Goal: Communication & Community: Ask a question

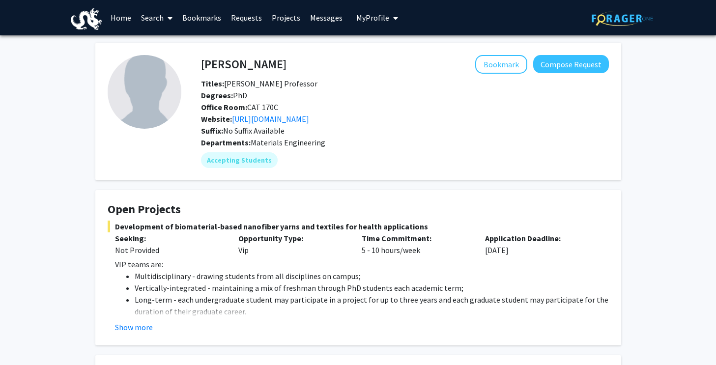
scroll to position [55, 0]
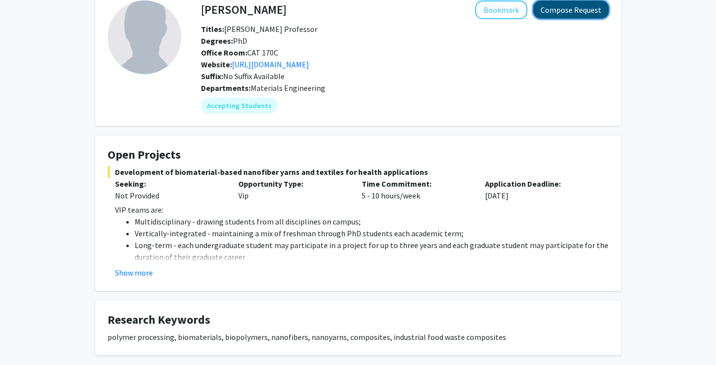
click at [586, 17] on button "Compose Request" at bounding box center [571, 9] width 76 height 18
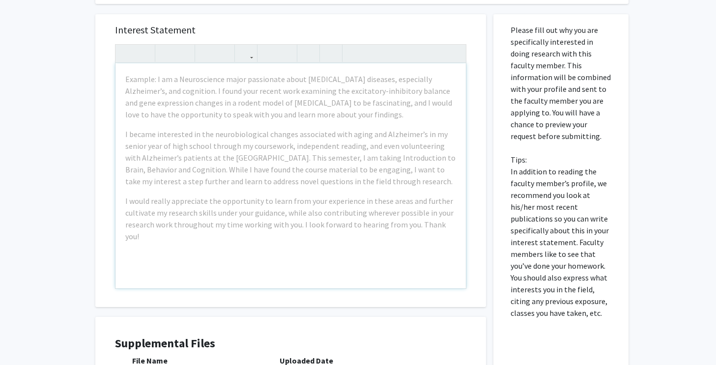
scroll to position [212, 0]
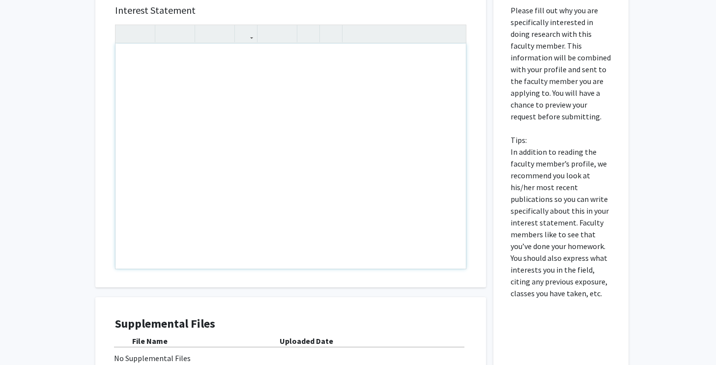
drag, startPoint x: 169, startPoint y: 92, endPoint x: 161, endPoint y: 93, distance: 8.4
click at [161, 93] on div "Note to users with screen readers: Please press Alt+0 or Option+0 to deactivate…" at bounding box center [290, 156] width 350 height 225
type textarea "vvvvv"
drag, startPoint x: 161, startPoint y: 93, endPoint x: 98, endPoint y: 50, distance: 75.6
click at [99, 53] on div "Interest Statement vvvvv vvvvv Insert link Remove link" at bounding box center [290, 141] width 391 height 293
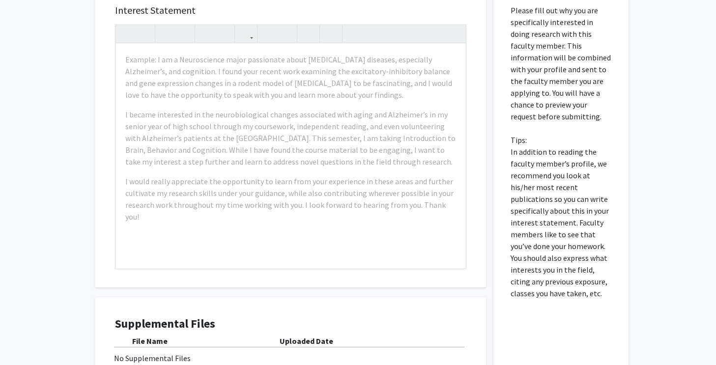
click at [91, 164] on div "Interest Statement Example: I am a Neuroscience major passionate about [MEDICAL…" at bounding box center [290, 207] width 405 height 444
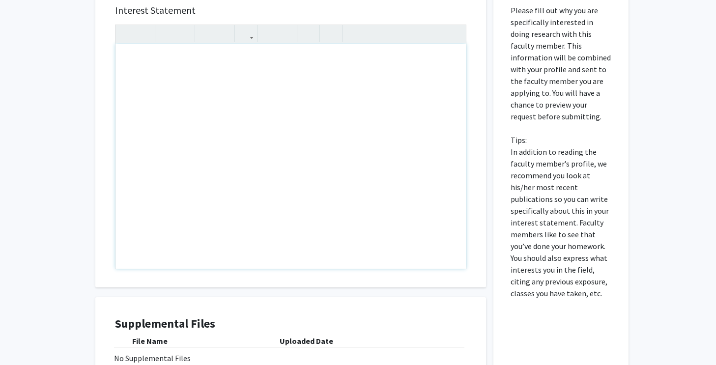
drag, startPoint x: 155, startPoint y: 57, endPoint x: 270, endPoint y: 168, distance: 159.5
click at [23, 159] on div "All Requests Request for [PERSON_NAME] Request for [PERSON_NAME] Departments: M…" at bounding box center [358, 137] width 716 height 628
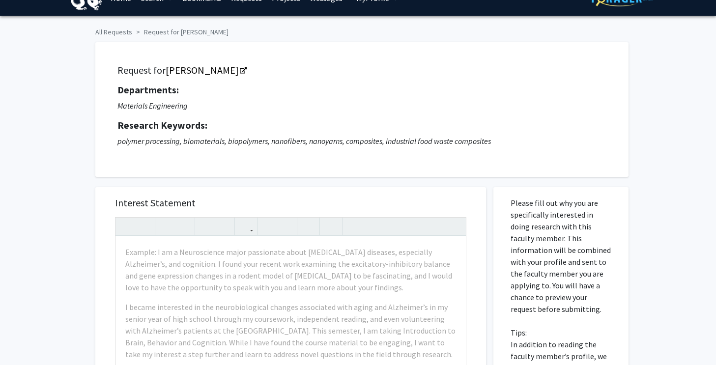
scroll to position [30, 0]
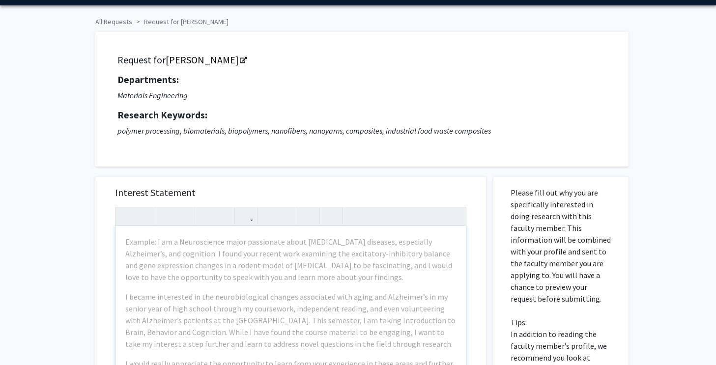
click at [222, 288] on div "Example: I am a Neuroscience major passionate about [MEDICAL_DATA] diseases, es…" at bounding box center [290, 338] width 350 height 225
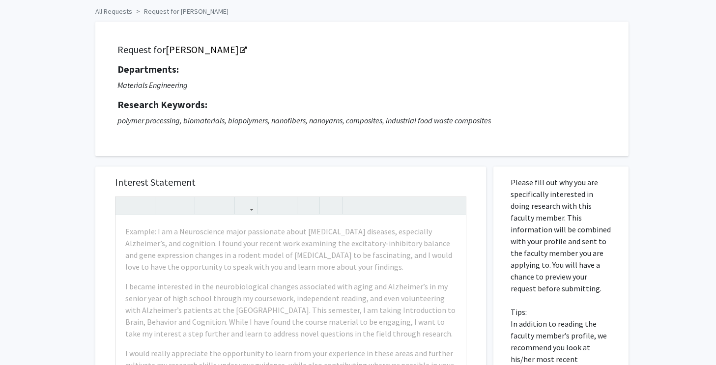
scroll to position [0, 0]
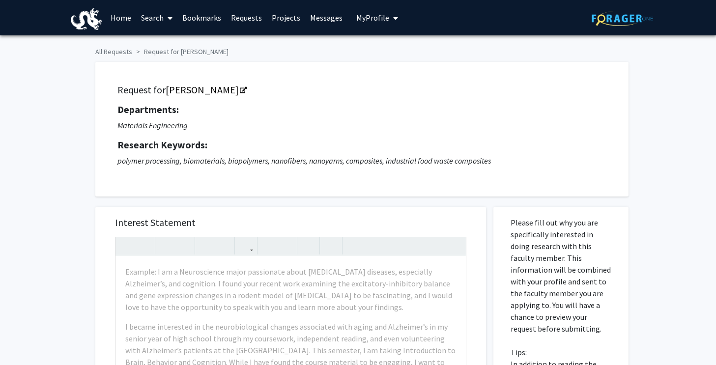
click at [243, 160] on icon "polymer processing, biomaterials, biopolymers, nanofibers, nanoyarns, composite…" at bounding box center [303, 161] width 373 height 10
click at [384, 21] on span "My Profile" at bounding box center [372, 18] width 33 height 10
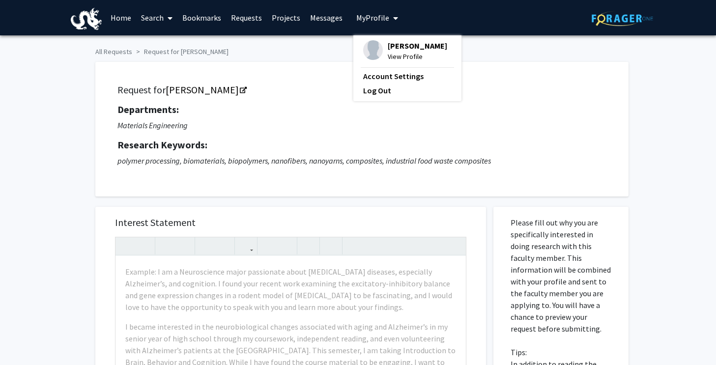
click at [373, 47] on img at bounding box center [373, 50] width 20 height 20
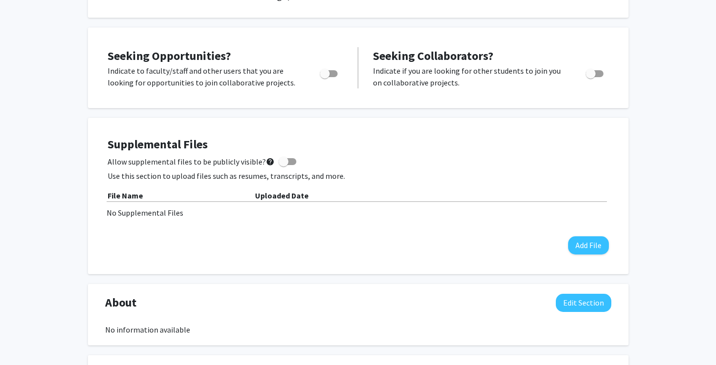
scroll to position [305, 0]
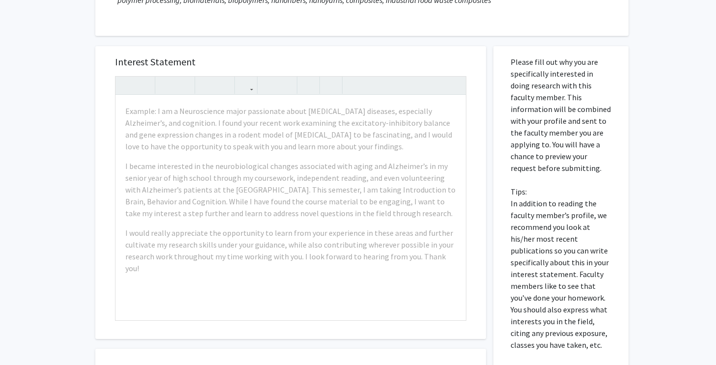
scroll to position [173, 0]
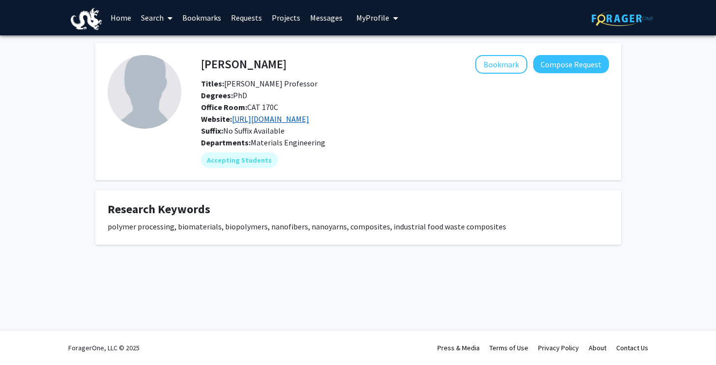
click at [245, 118] on link "[URL][DOMAIN_NAME]" at bounding box center [270, 119] width 77 height 10
click at [583, 68] on button "Compose Request" at bounding box center [571, 64] width 76 height 18
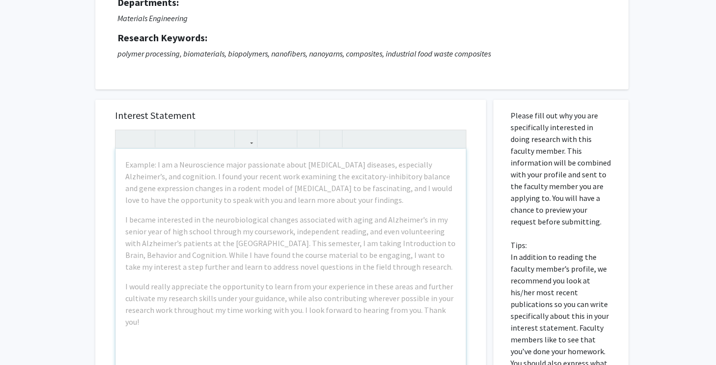
scroll to position [88, 0]
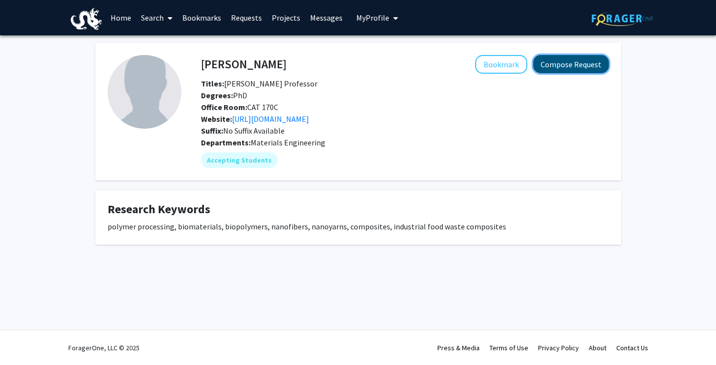
click at [582, 68] on button "Compose Request" at bounding box center [571, 64] width 76 height 18
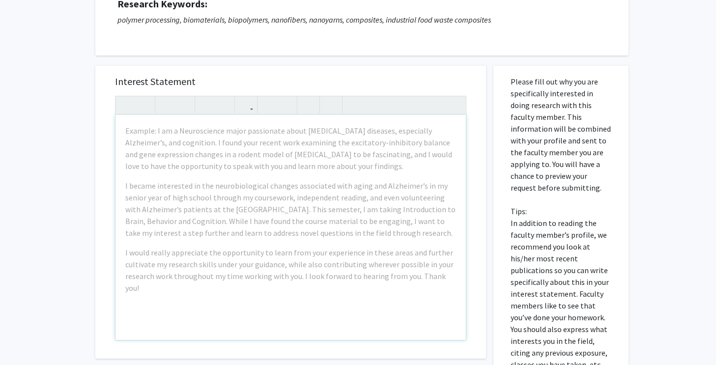
scroll to position [143, 0]
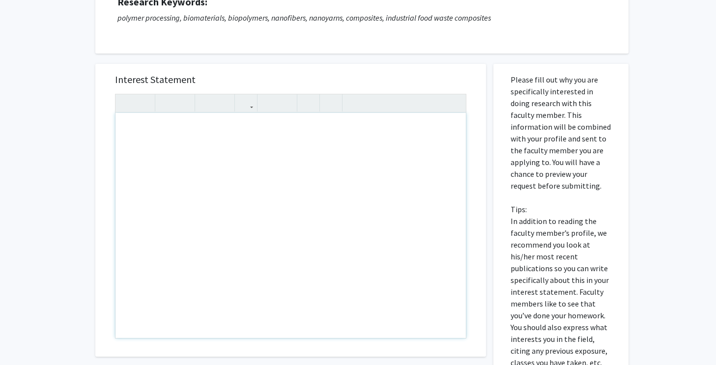
click at [242, 205] on div "Note to users with screen readers: Please press Alt+0 or Option+0 to deactivate…" at bounding box center [290, 225] width 350 height 225
paste div "Note to users with screen readers: Please press Alt+0 or Option+0 to deactivate…"
type textarea "<p>During my education in mechanical engineering, I have become passionate abou…"
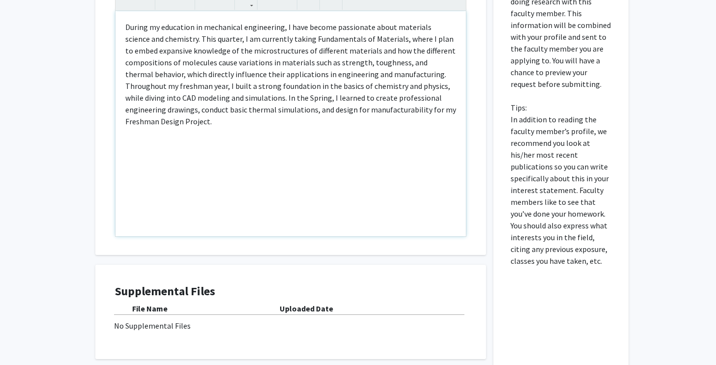
scroll to position [248, 0]
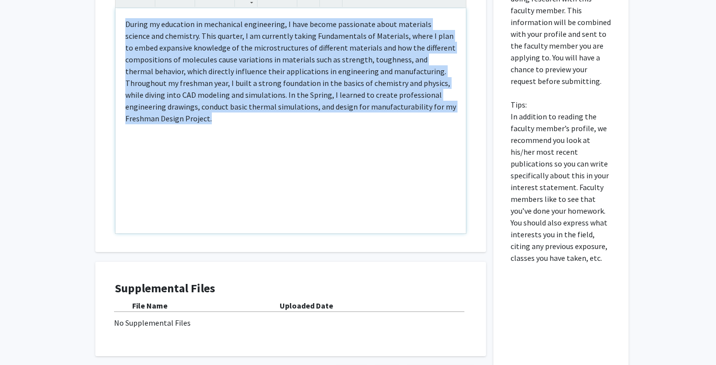
drag, startPoint x: 238, startPoint y: 189, endPoint x: 79, endPoint y: 7, distance: 241.3
click at [79, 7] on div "All Requests Request for [PERSON_NAME] Request for [PERSON_NAME] Departments: M…" at bounding box center [358, 102] width 716 height 628
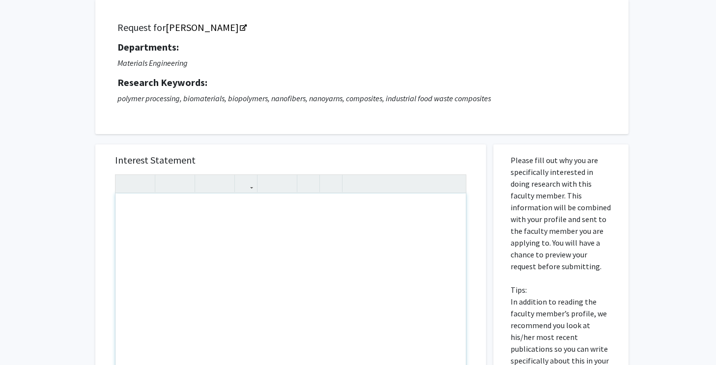
scroll to position [0, 0]
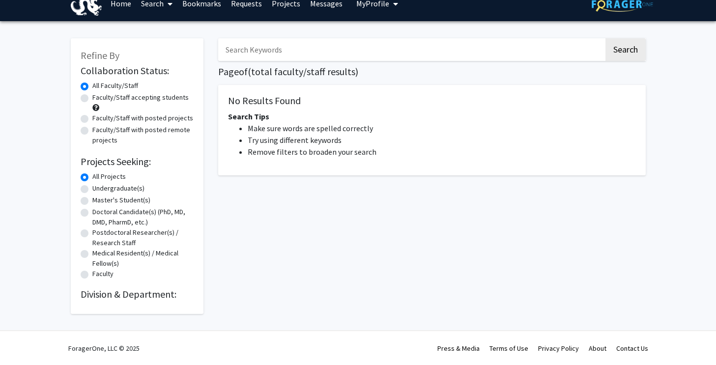
scroll to position [15, 0]
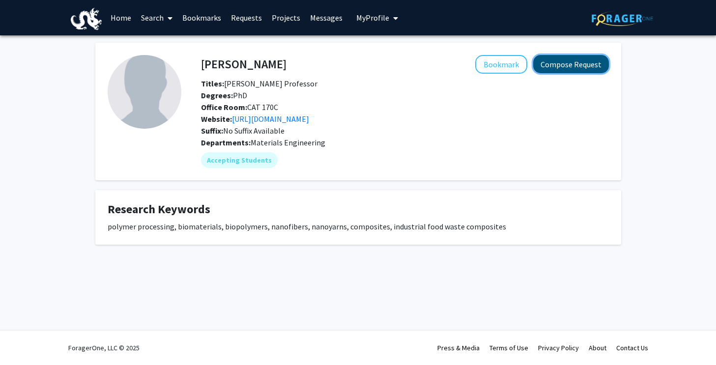
click at [564, 67] on button "Compose Request" at bounding box center [571, 64] width 76 height 18
click at [566, 71] on button "Compose Request" at bounding box center [571, 64] width 76 height 18
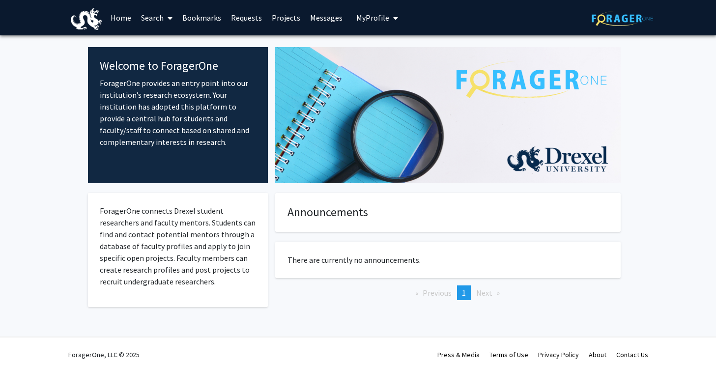
scroll to position [7, 0]
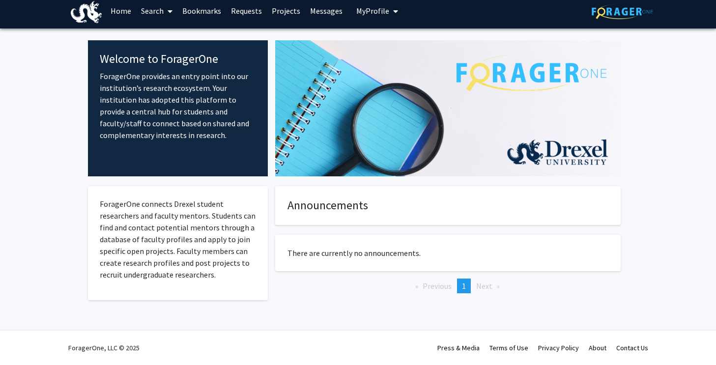
click at [120, 13] on link "Home" at bounding box center [121, 11] width 30 height 34
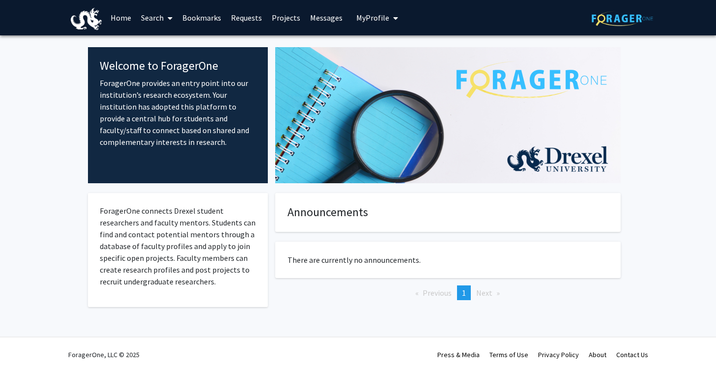
click at [113, 17] on link "Home" at bounding box center [121, 17] width 30 height 34
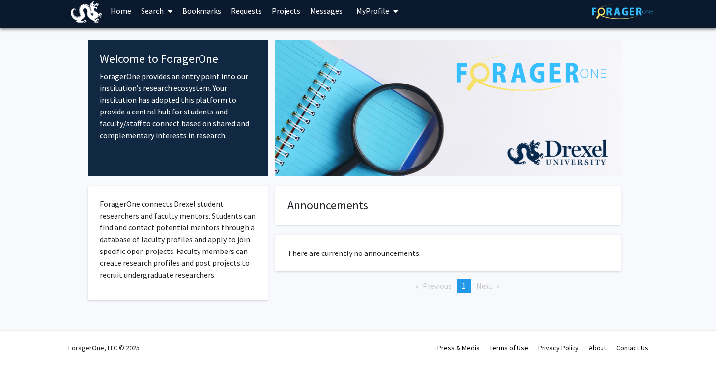
click at [465, 288] on span "1" at bounding box center [464, 286] width 4 height 10
click at [485, 286] on span "Next page" at bounding box center [484, 286] width 16 height 10
click at [333, 197] on fg-card "Announcements" at bounding box center [447, 205] width 345 height 39
click at [149, 2] on link "Search" at bounding box center [156, 11] width 41 height 34
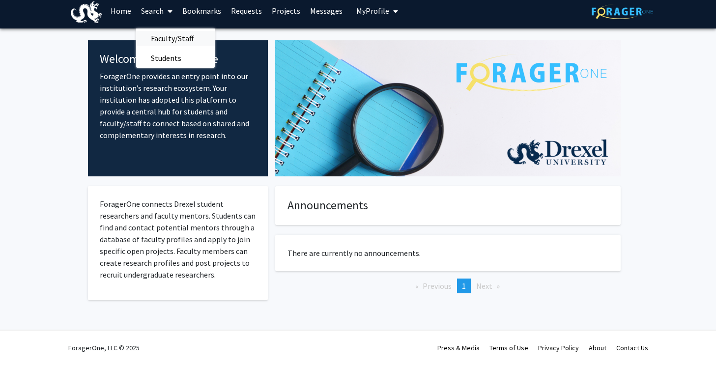
click at [169, 36] on span "Faculty/Staff" at bounding box center [172, 38] width 72 height 20
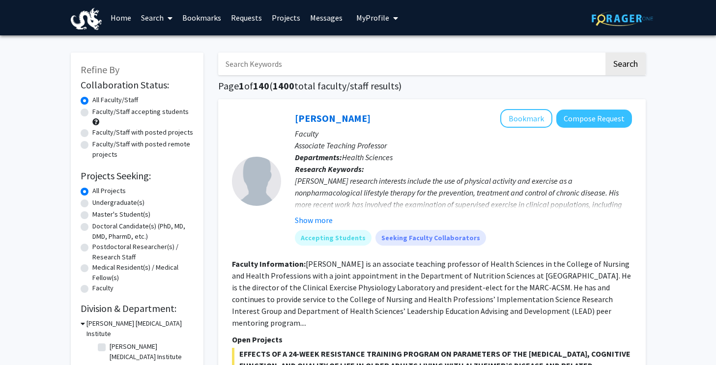
click at [262, 61] on input "Search Keywords" at bounding box center [411, 64] width 386 height 23
type input "schauer"
click at [611, 68] on button "Search" at bounding box center [625, 64] width 40 height 23
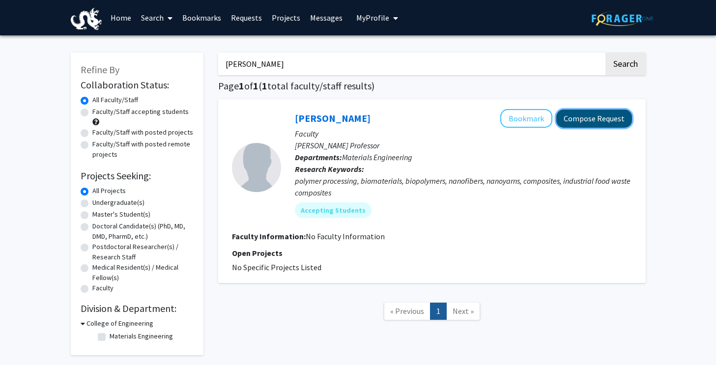
click at [571, 121] on button "Compose Request" at bounding box center [594, 119] width 76 height 18
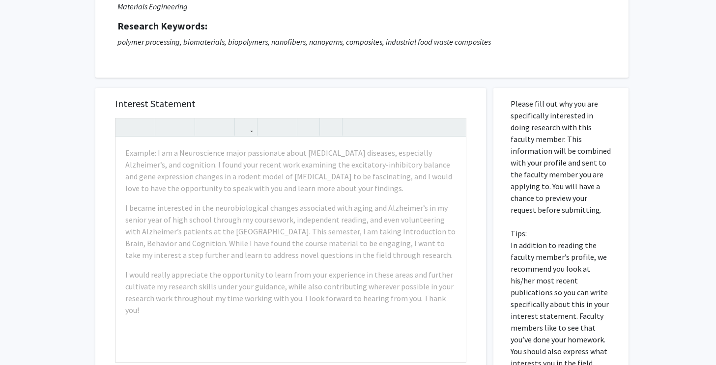
scroll to position [97, 0]
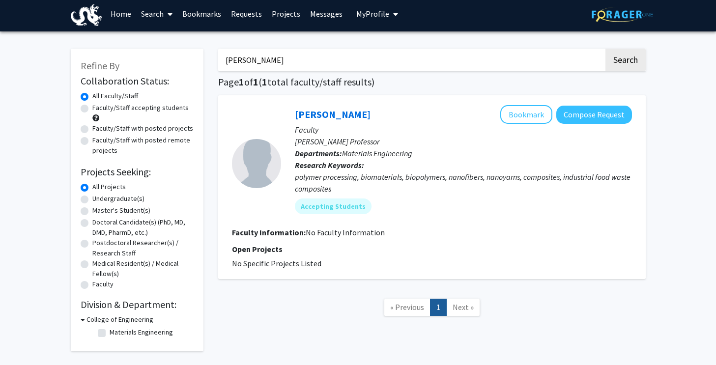
scroll to position [10, 0]
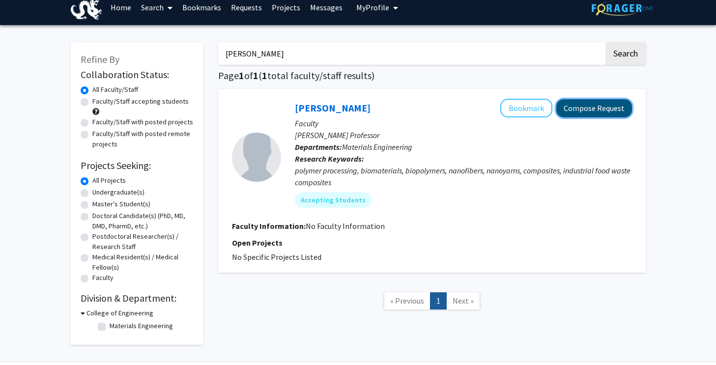
click at [588, 108] on button "Compose Request" at bounding box center [594, 108] width 76 height 18
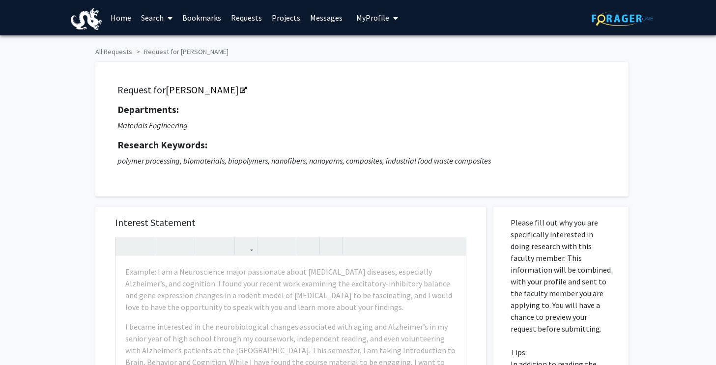
click at [382, 9] on button "My Profile" at bounding box center [377, 17] width 48 height 35
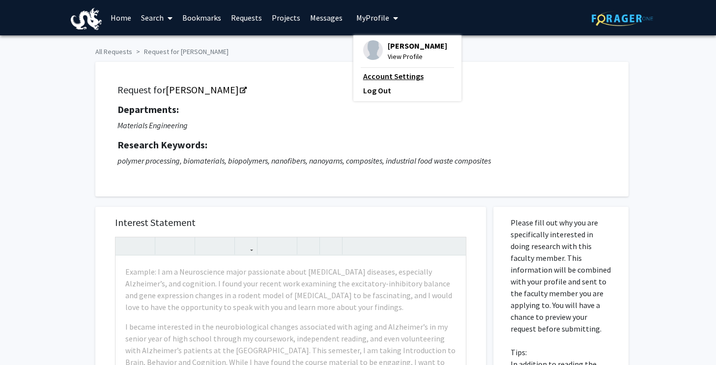
click at [397, 75] on link "Account Settings" at bounding box center [407, 76] width 88 height 12
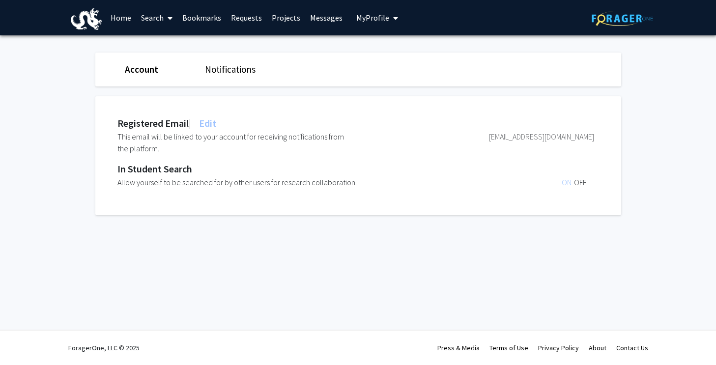
click at [227, 75] on div "Notifications" at bounding box center [237, 69] width 80 height 14
click at [227, 72] on link "Notifications" at bounding box center [230, 69] width 51 height 12
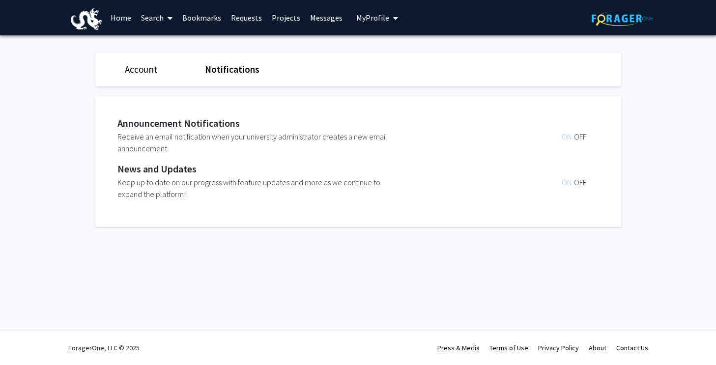
click at [367, 13] on span "My Profile" at bounding box center [372, 18] width 33 height 10
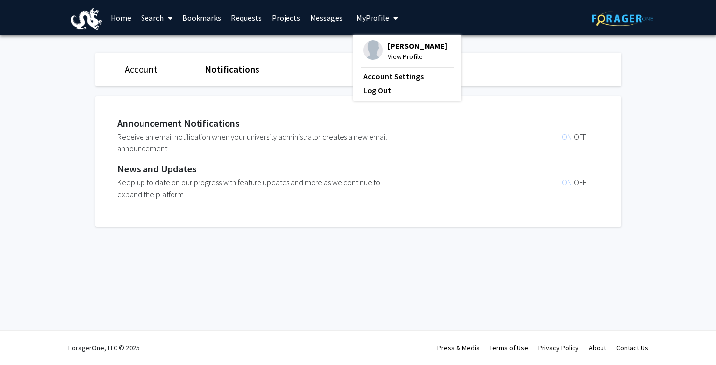
click at [390, 75] on link "Account Settings" at bounding box center [407, 76] width 88 height 12
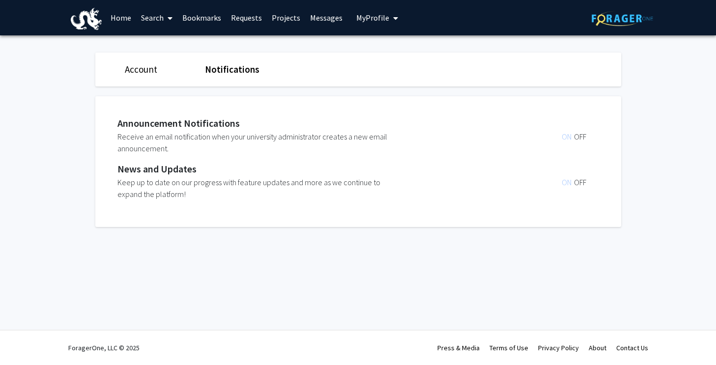
click at [375, 20] on span "My Profile" at bounding box center [372, 18] width 33 height 10
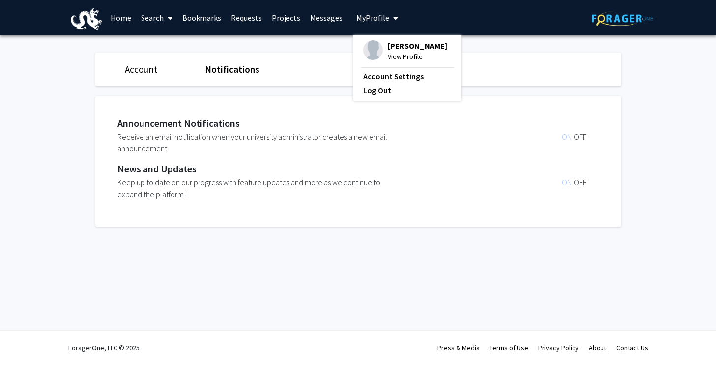
click at [393, 52] on span "View Profile" at bounding box center [417, 56] width 59 height 11
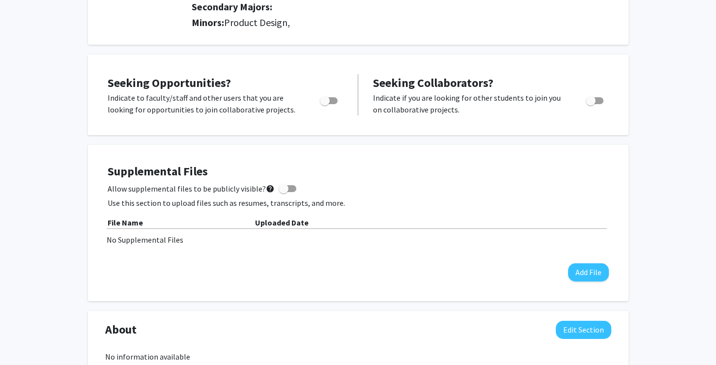
scroll to position [289, 0]
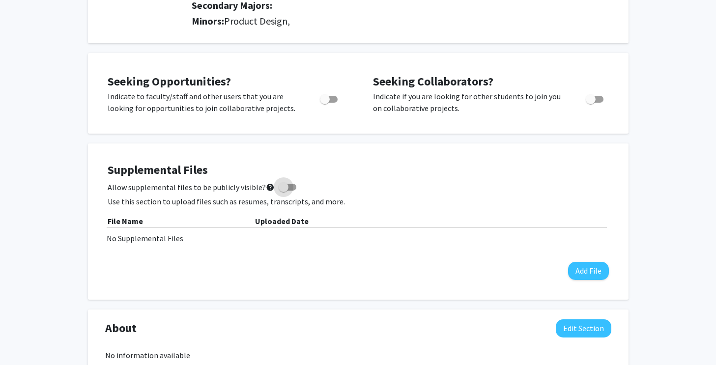
click at [279, 189] on span at bounding box center [284, 187] width 10 height 10
click at [283, 191] on input "Allow supplemental files to be publicly visible? help" at bounding box center [283, 191] width 0 height 0
checkbox input "true"
click at [591, 270] on button "Add File" at bounding box center [588, 271] width 41 height 18
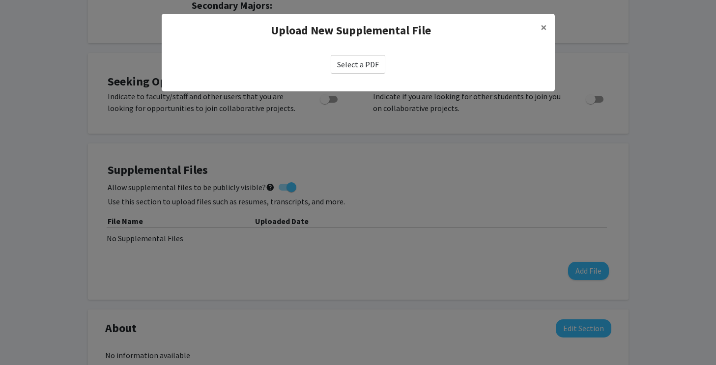
click at [360, 59] on label "Select a PDF" at bounding box center [358, 64] width 55 height 19
click at [0, 0] on input "Select a PDF" at bounding box center [0, 0] width 0 height 0
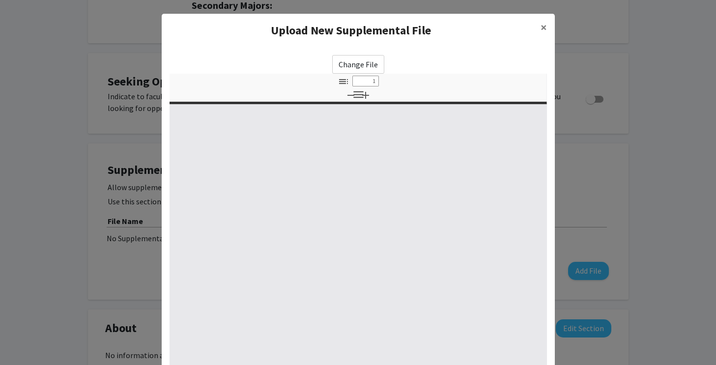
select select "custom"
type input "0"
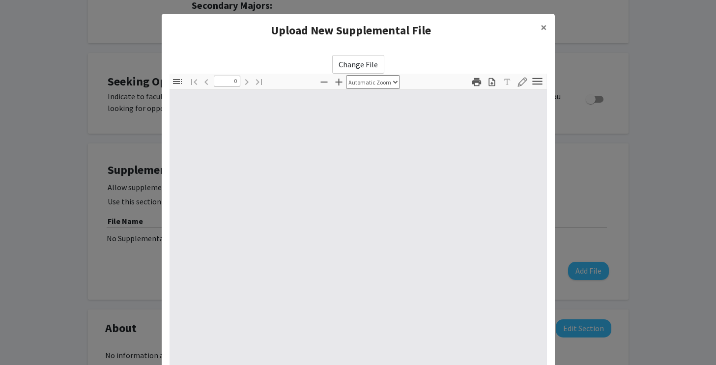
select select "custom"
type input "1"
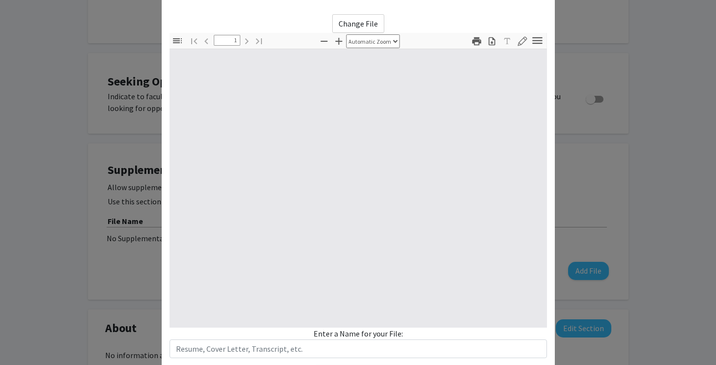
select select "auto"
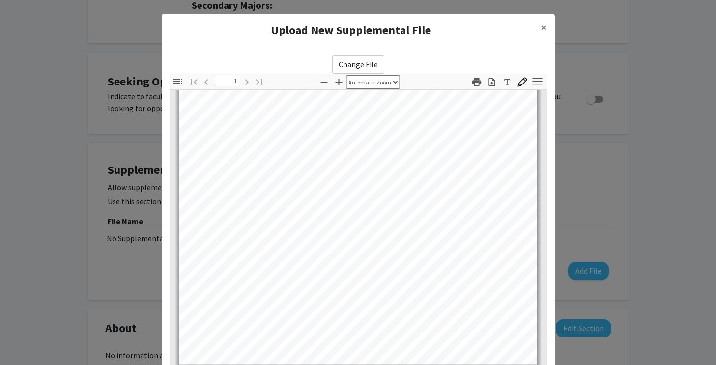
scroll to position [100, 0]
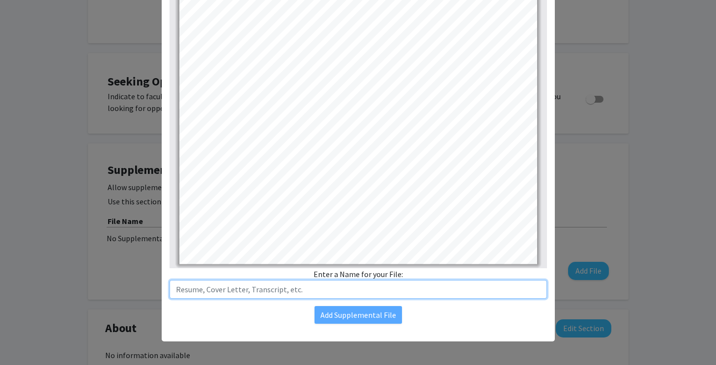
click at [318, 286] on input "text" at bounding box center [357, 289] width 377 height 19
type input "Resume"
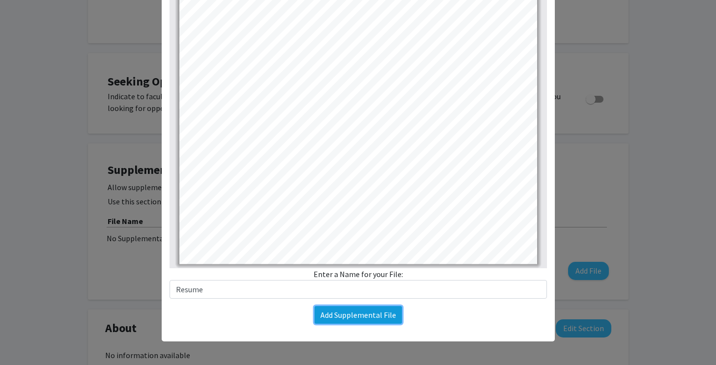
click at [351, 311] on button "Add Supplemental File" at bounding box center [357, 315] width 87 height 18
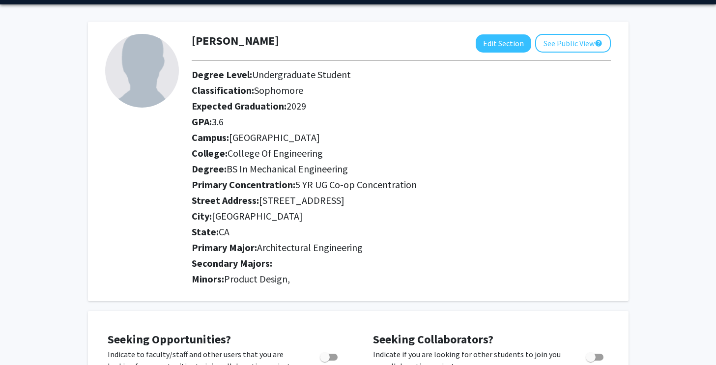
scroll to position [0, 0]
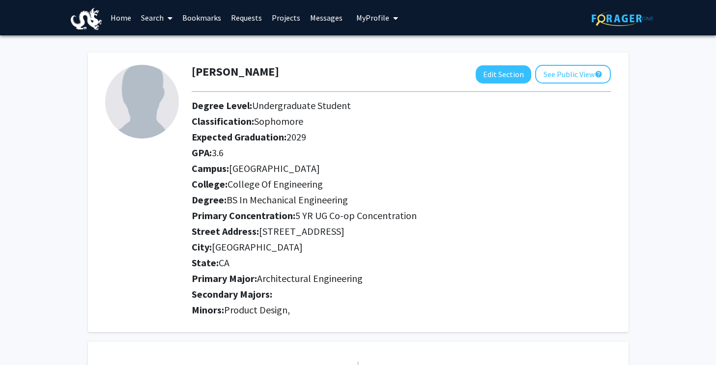
click at [147, 15] on link "Search" at bounding box center [156, 17] width 41 height 34
click at [163, 40] on span "Faculty/Staff" at bounding box center [172, 45] width 72 height 20
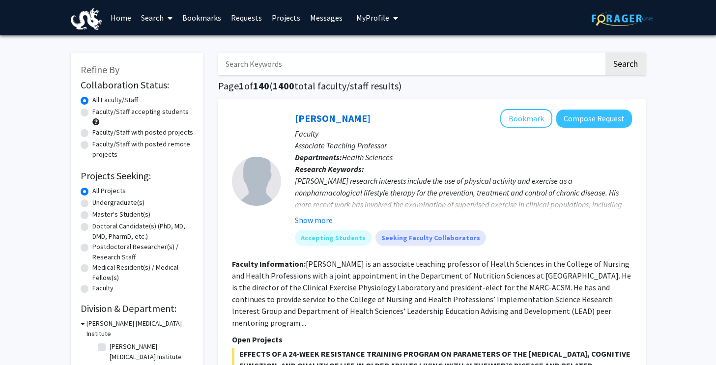
click at [376, 71] on input "Search Keywords" at bounding box center [411, 64] width 386 height 23
type input "schauer"
click at [626, 60] on button "Search" at bounding box center [625, 64] width 40 height 23
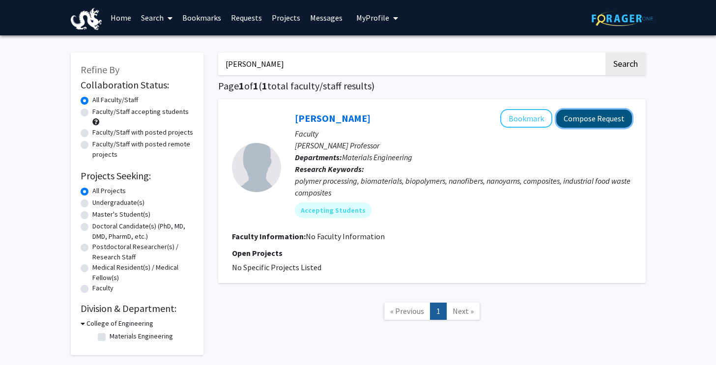
click at [572, 119] on button "Compose Request" at bounding box center [594, 119] width 76 height 18
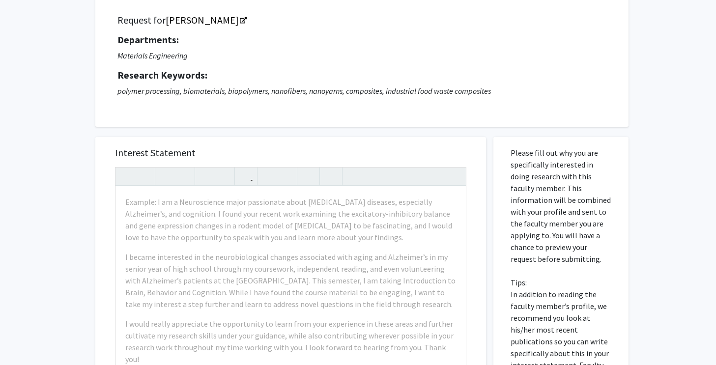
scroll to position [112, 0]
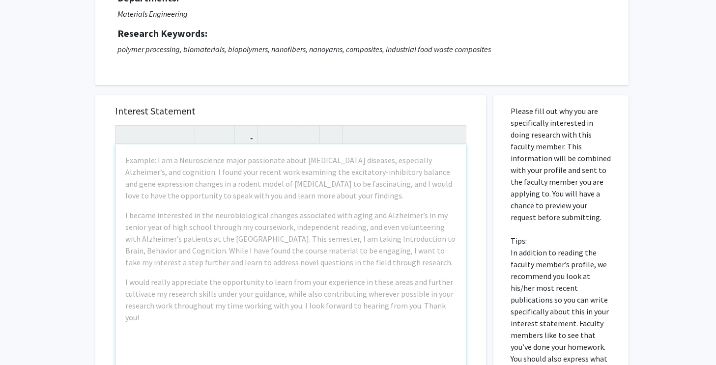
click at [353, 206] on div "Example: I am a Neuroscience major passionate about [MEDICAL_DATA] diseases, es…" at bounding box center [290, 256] width 350 height 225
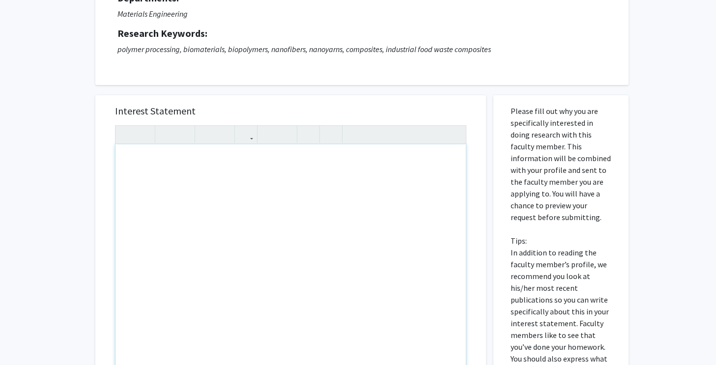
paste div "Note to users with screen readers: Please press Alt+0 or Option+0 to deactivate…"
type textarea "<p>&nbsp;During my education in mechanical engineering, I have become passionat…"
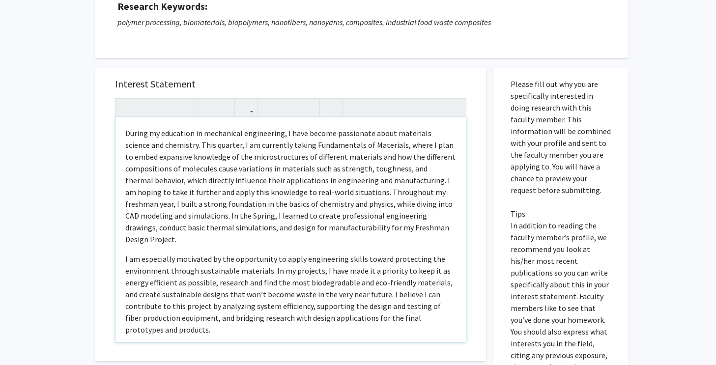
scroll to position [130, 0]
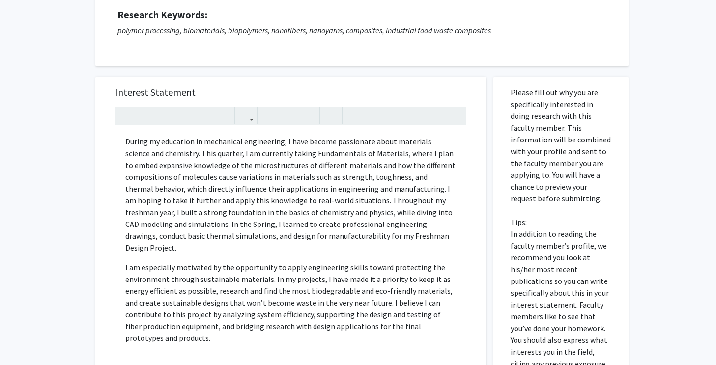
click at [88, 178] on div "Interest Statement During my education in mechanical engineering, I have become…" at bounding box center [290, 297] width 405 height 460
click at [123, 141] on div "During my education in mechanical engineering, I have become passionate about m…" at bounding box center [290, 238] width 350 height 225
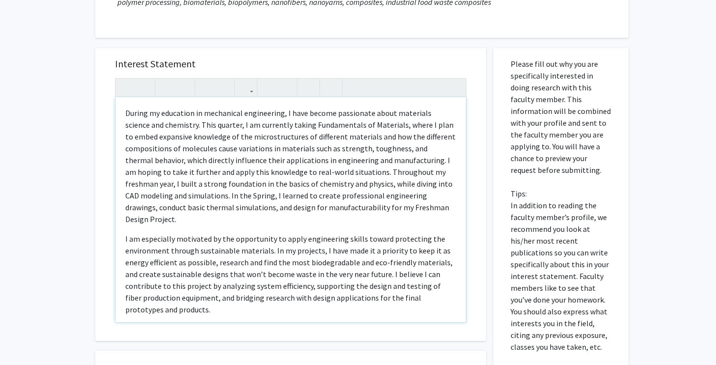
scroll to position [78, 0]
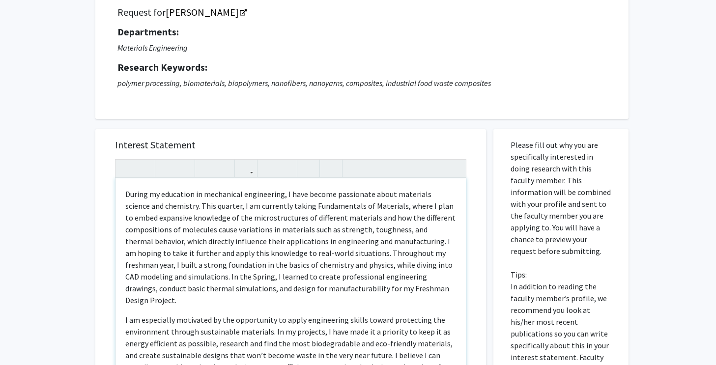
click at [123, 194] on div "During my education in mechanical engineering, I have become passionate about m…" at bounding box center [290, 290] width 350 height 225
type textarea "<p>&nbsp;During my education in mechanical engineering, I have become passionat…"
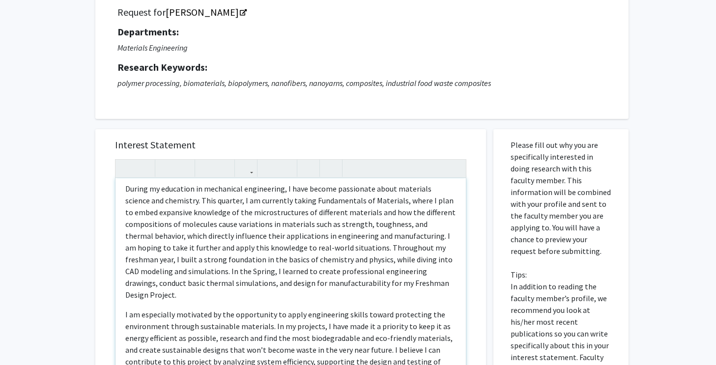
click at [125, 309] on p "I am especially motivated by the opportunity to apply engineering skills toward…" at bounding box center [290, 350] width 331 height 83
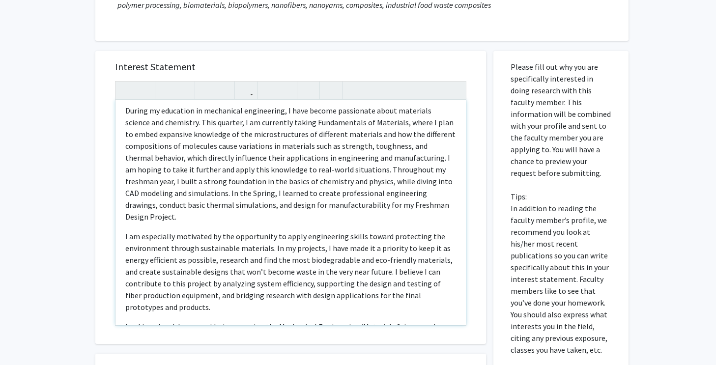
scroll to position [175, 0]
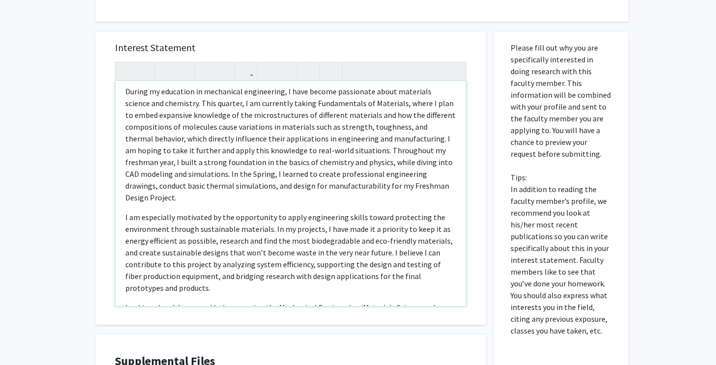
click at [125, 302] on p "Looking ahead, I am considering pursuing the Mechanical Engineering/Materials S…" at bounding box center [290, 325] width 331 height 47
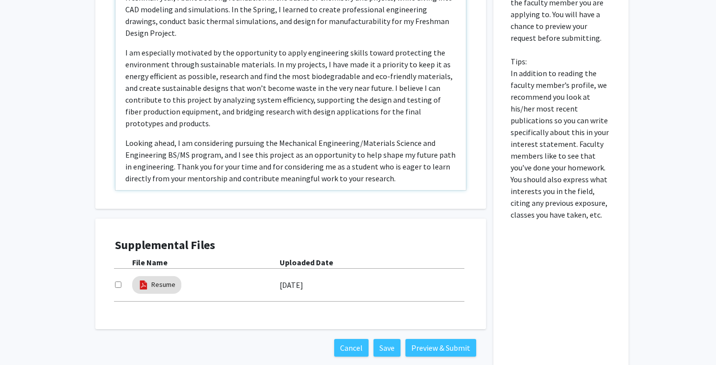
scroll to position [344, 0]
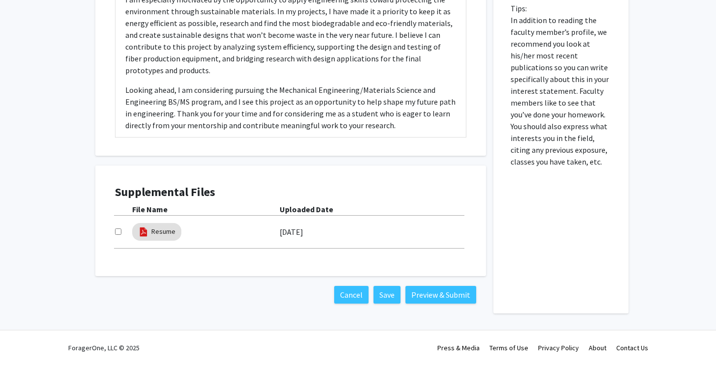
click at [118, 232] on input "checkbox" at bounding box center [118, 231] width 6 height 6
click at [116, 232] on input "checkbox" at bounding box center [118, 231] width 6 height 6
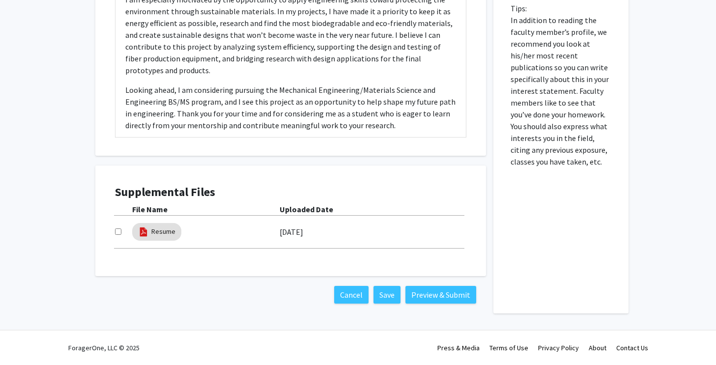
checkbox input "true"
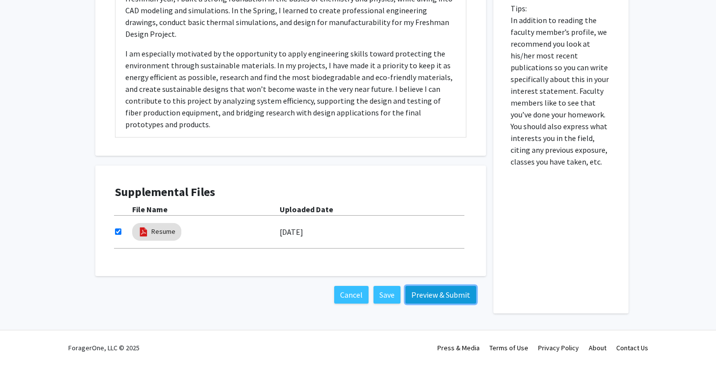
click at [440, 294] on button "Preview & Submit" at bounding box center [440, 295] width 71 height 18
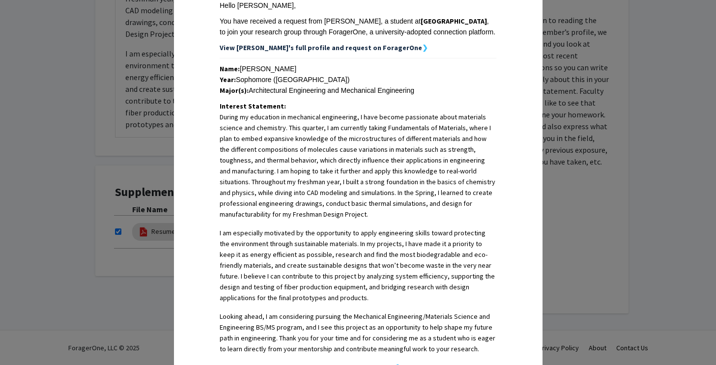
scroll to position [326, 0]
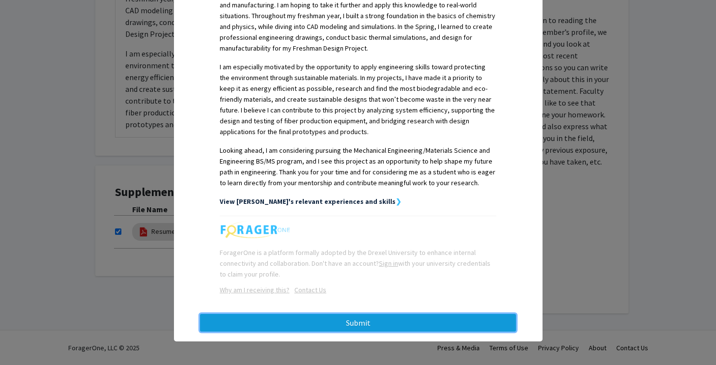
click at [374, 318] on button "Submit" at bounding box center [358, 323] width 316 height 18
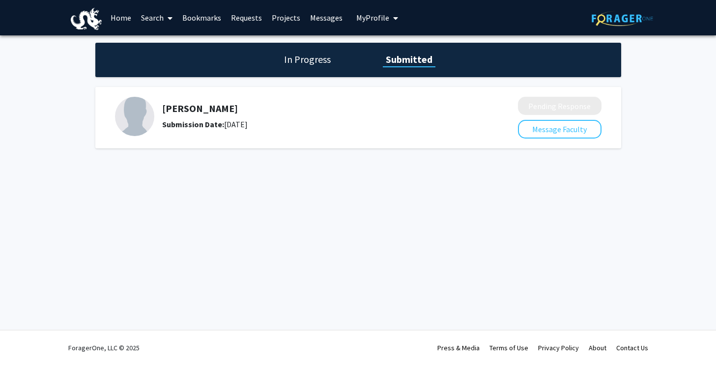
click at [169, 17] on icon at bounding box center [170, 18] width 5 height 8
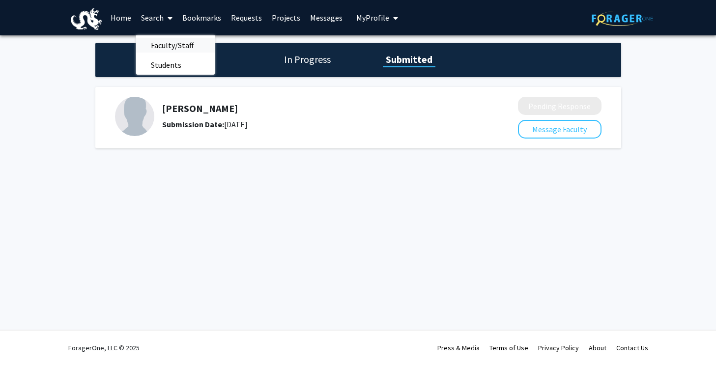
click at [181, 47] on span "Faculty/Staff" at bounding box center [172, 45] width 72 height 20
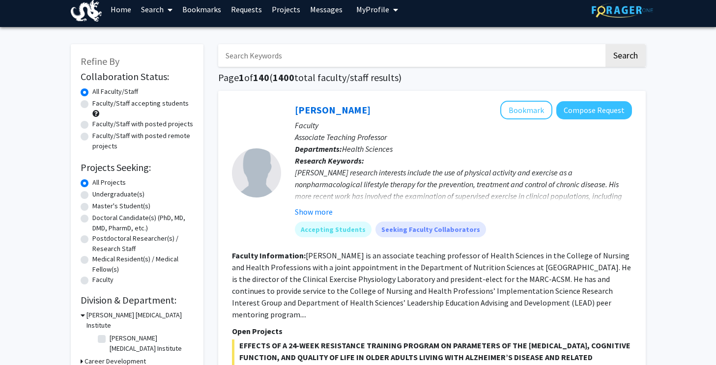
scroll to position [9, 0]
